Goal: Information Seeking & Learning: Find specific fact

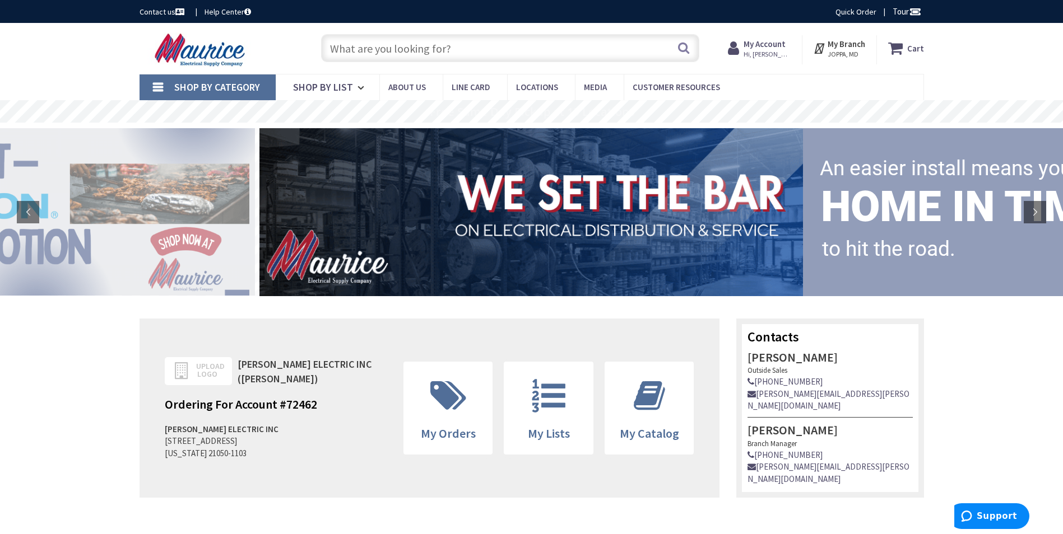
click at [413, 48] on input "text" at bounding box center [510, 48] width 378 height 28
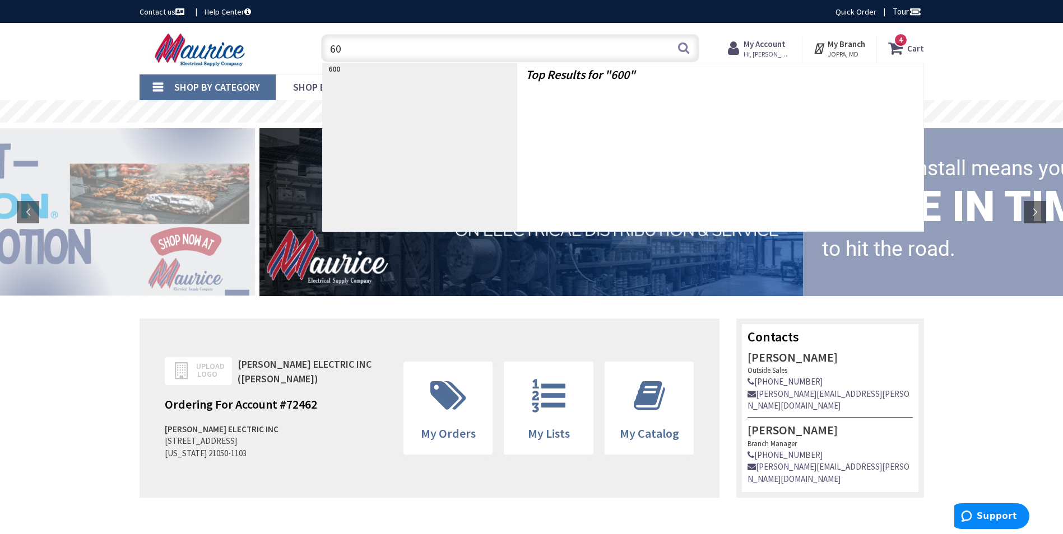
type input "6"
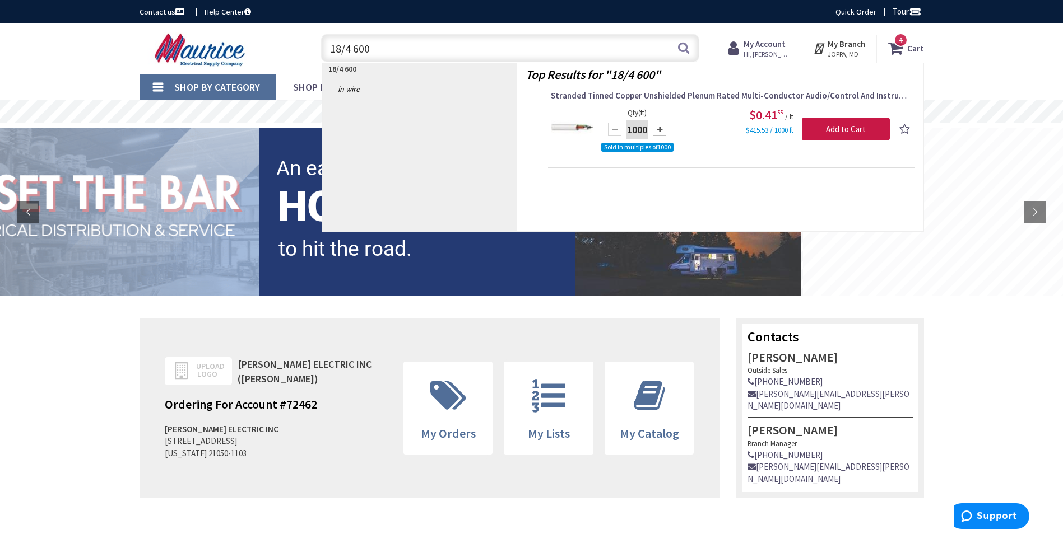
type input "18/4 600v"
